Goal: Manage account settings

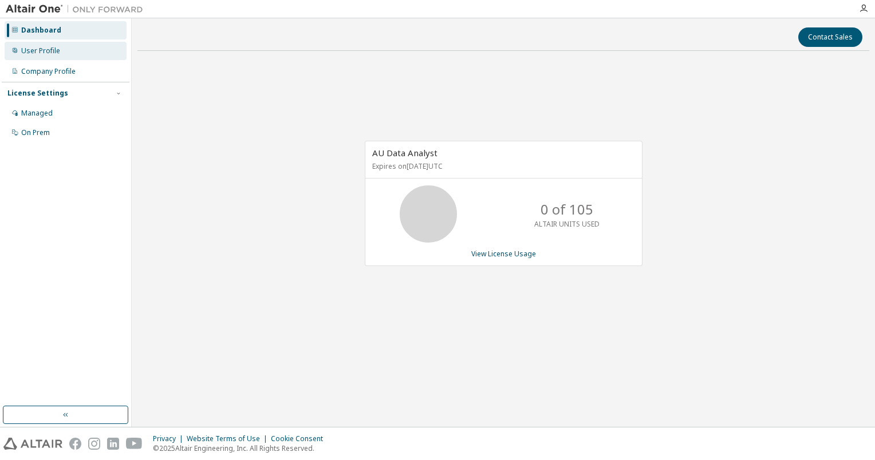
click at [62, 54] on div "User Profile" at bounding box center [66, 51] width 122 height 18
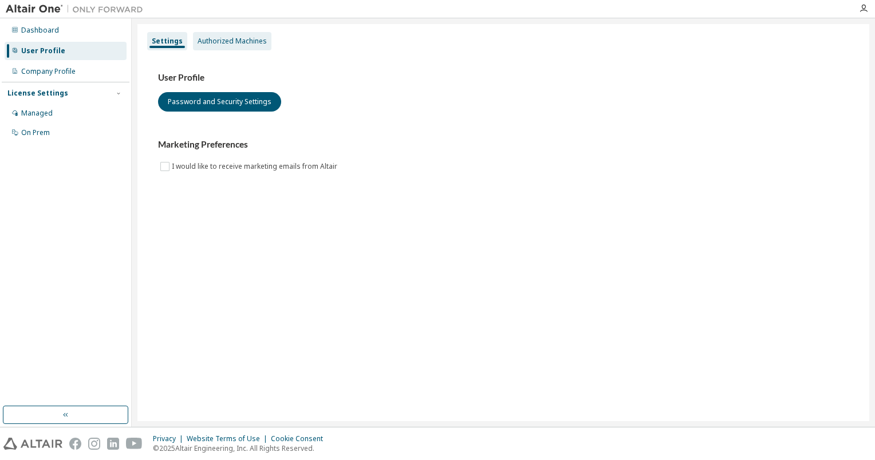
click at [252, 46] on div "Authorized Machines" at bounding box center [232, 41] width 78 height 18
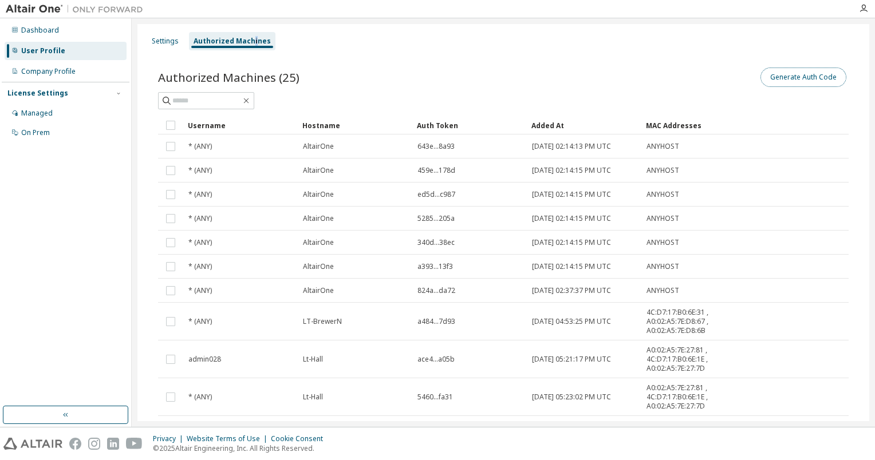
click at [804, 80] on button "Generate Auth Code" at bounding box center [803, 77] width 86 height 19
